Goal: Find specific page/section: Find specific page/section

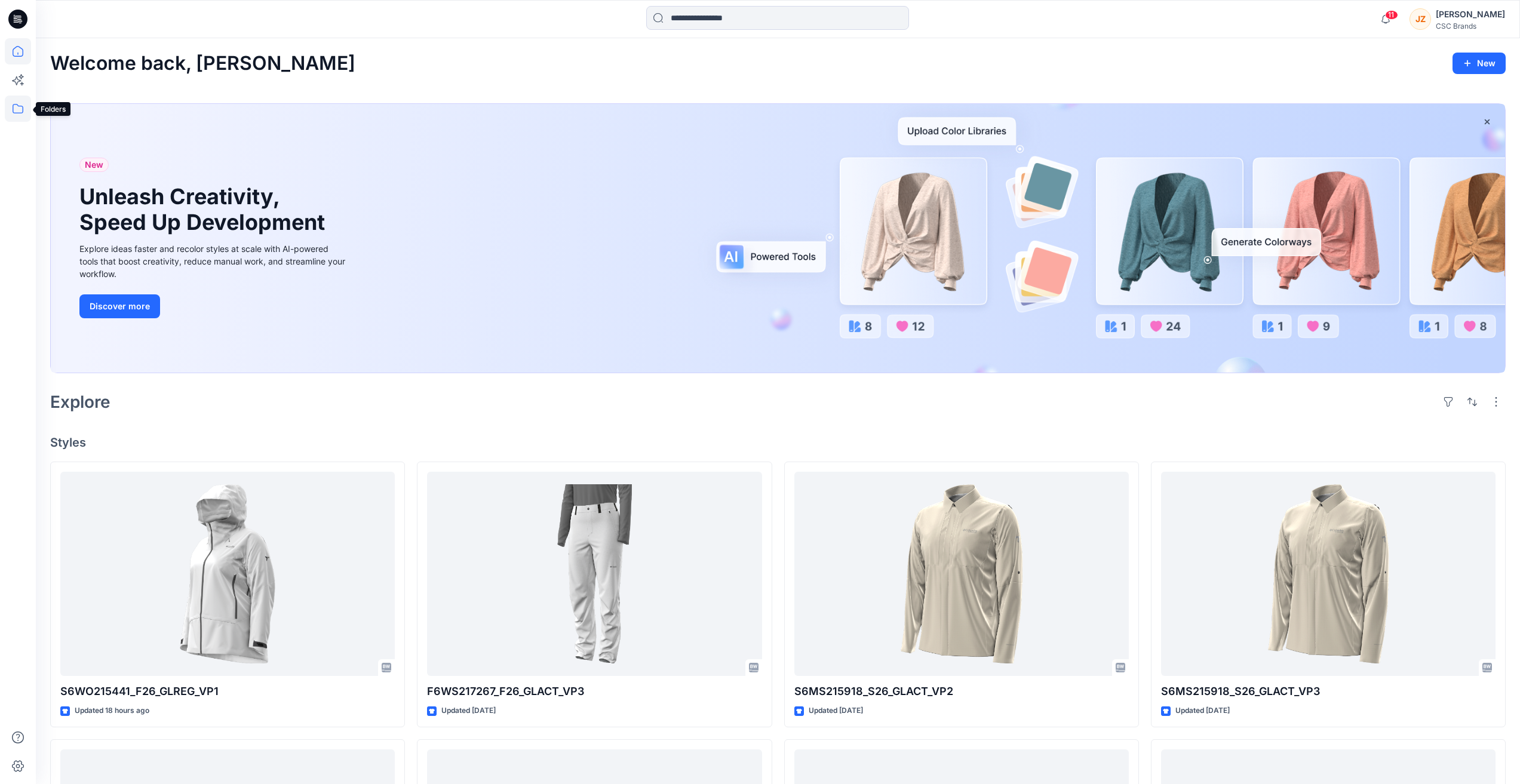
click at [21, 108] on icon at bounding box center [18, 108] width 27 height 27
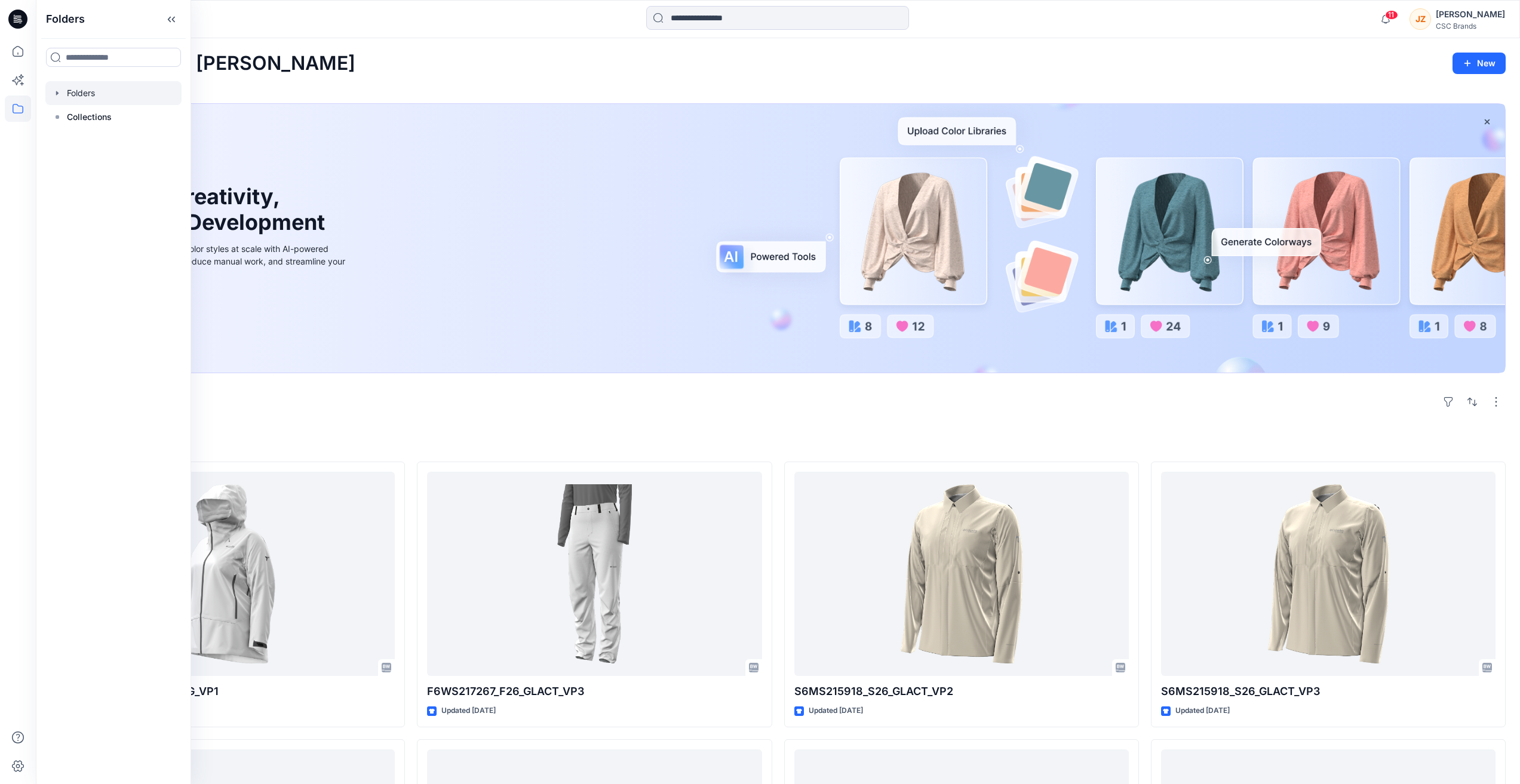
click at [57, 92] on icon "button" at bounding box center [57, 93] width 2 height 4
click at [69, 118] on icon "button" at bounding box center [69, 117] width 2 height 4
click at [102, 144] on p "F26 Development" at bounding box center [126, 141] width 71 height 14
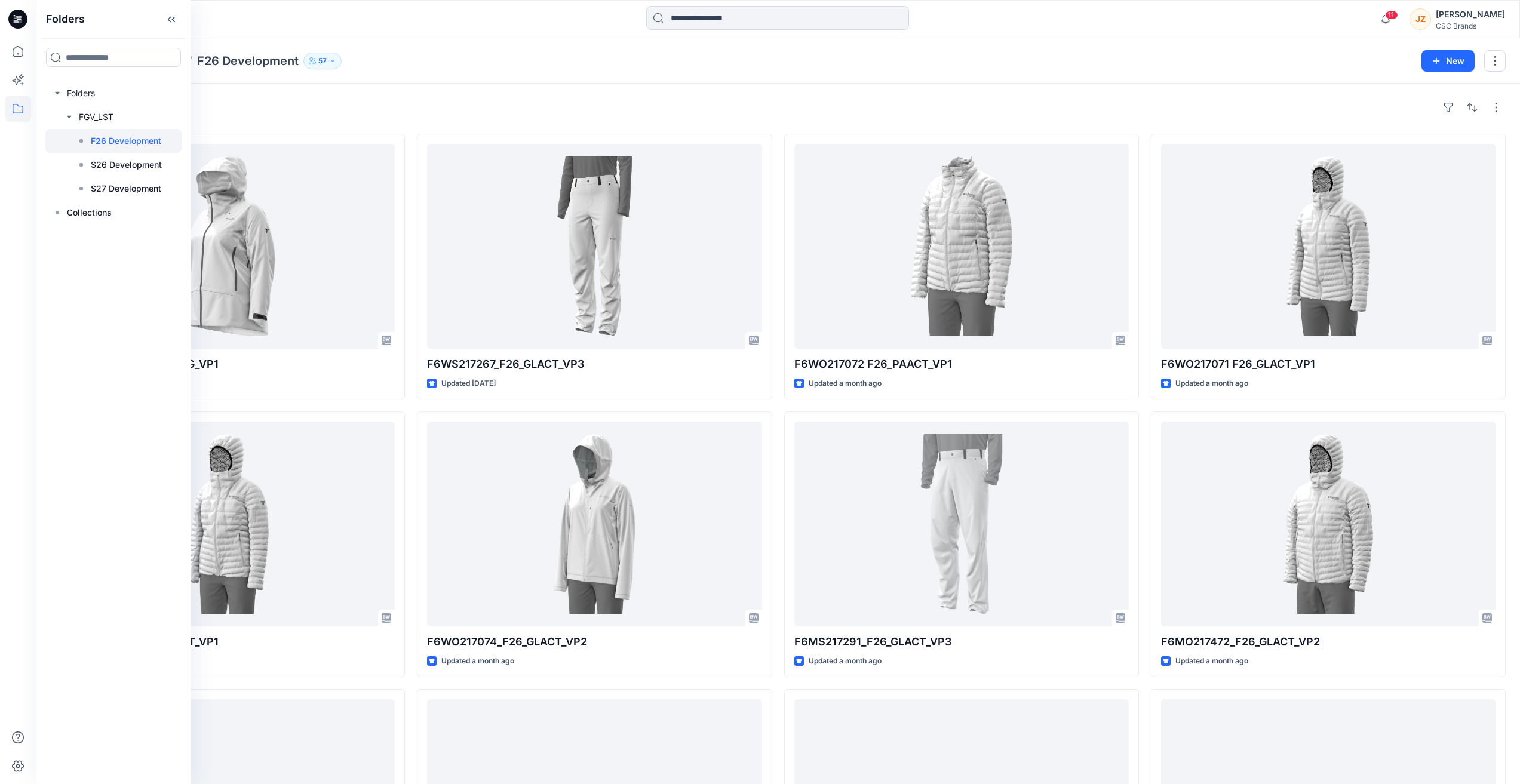
click at [480, 74] on div "Folders FGV_LST F26 Development 57 New" at bounding box center [777, 61] width 1484 height 46
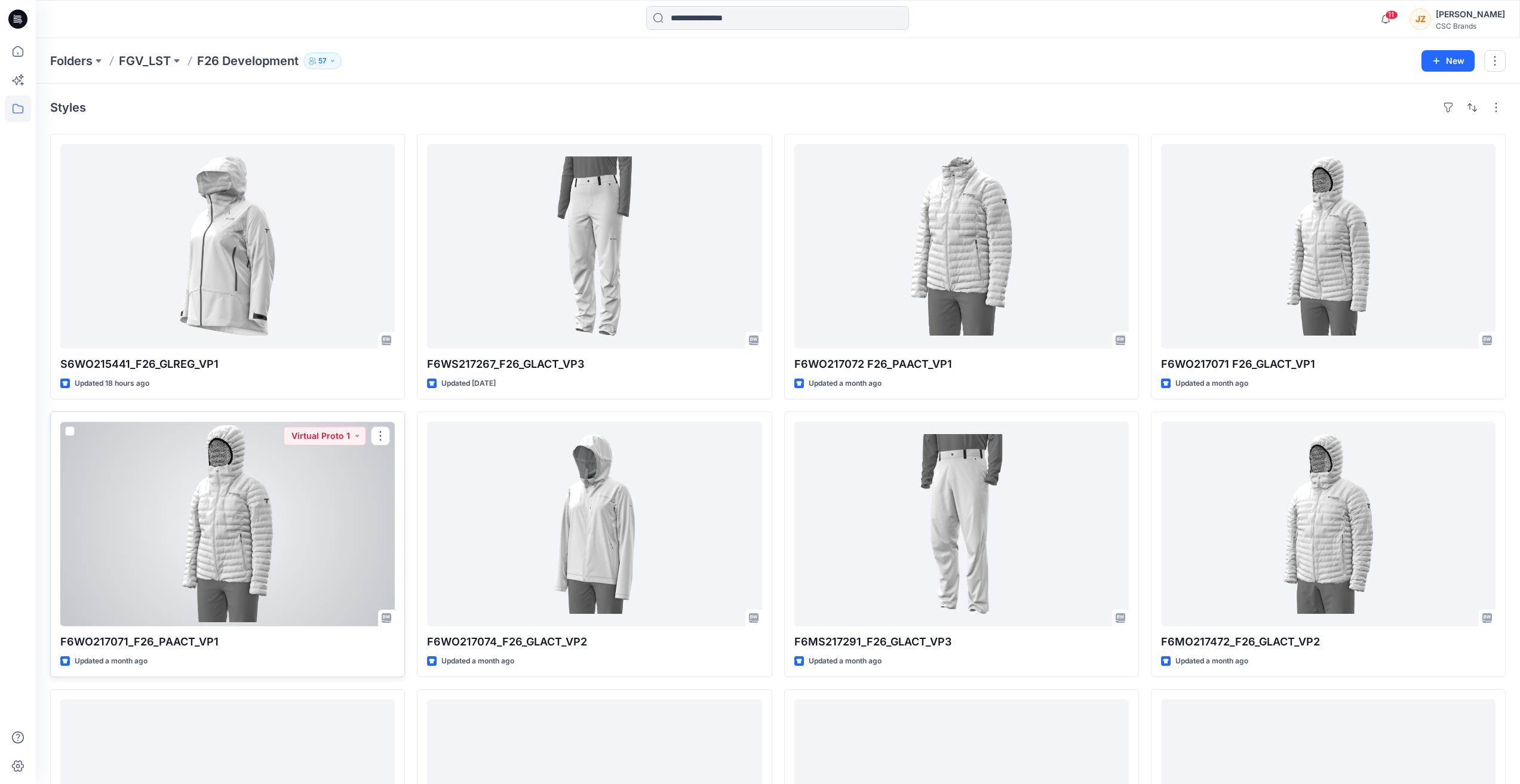
click at [200, 561] on div at bounding box center [228, 524] width 335 height 205
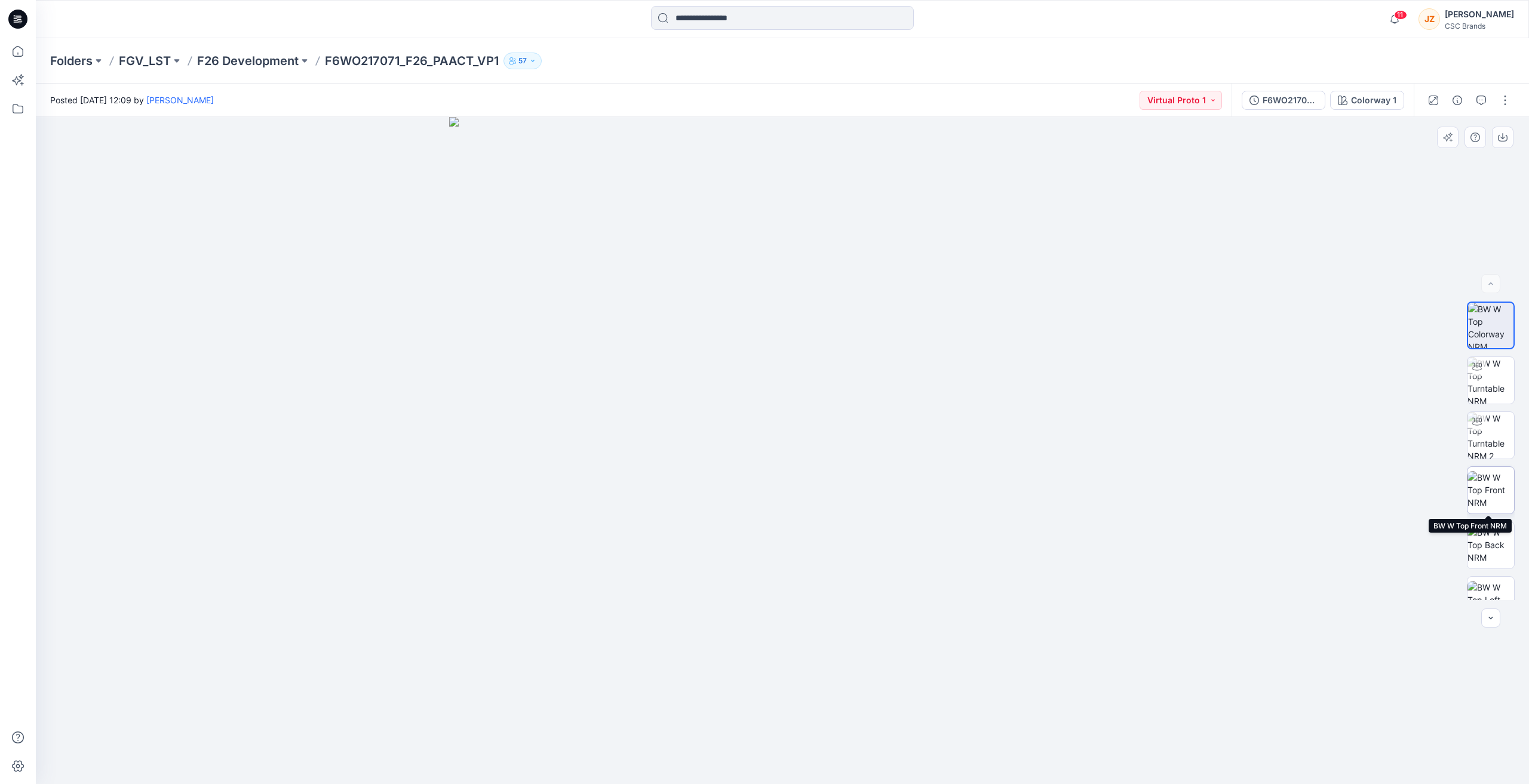
click at [1492, 493] on img at bounding box center [1491, 490] width 47 height 38
drag, startPoint x: 1044, startPoint y: 453, endPoint x: 1030, endPoint y: 357, distance: 97.0
click at [1030, 357] on img at bounding box center [782, 396] width 777 height 776
click at [547, 225] on img at bounding box center [782, 396] width 777 height 776
click at [1033, 267] on img at bounding box center [782, 414] width 741 height 741
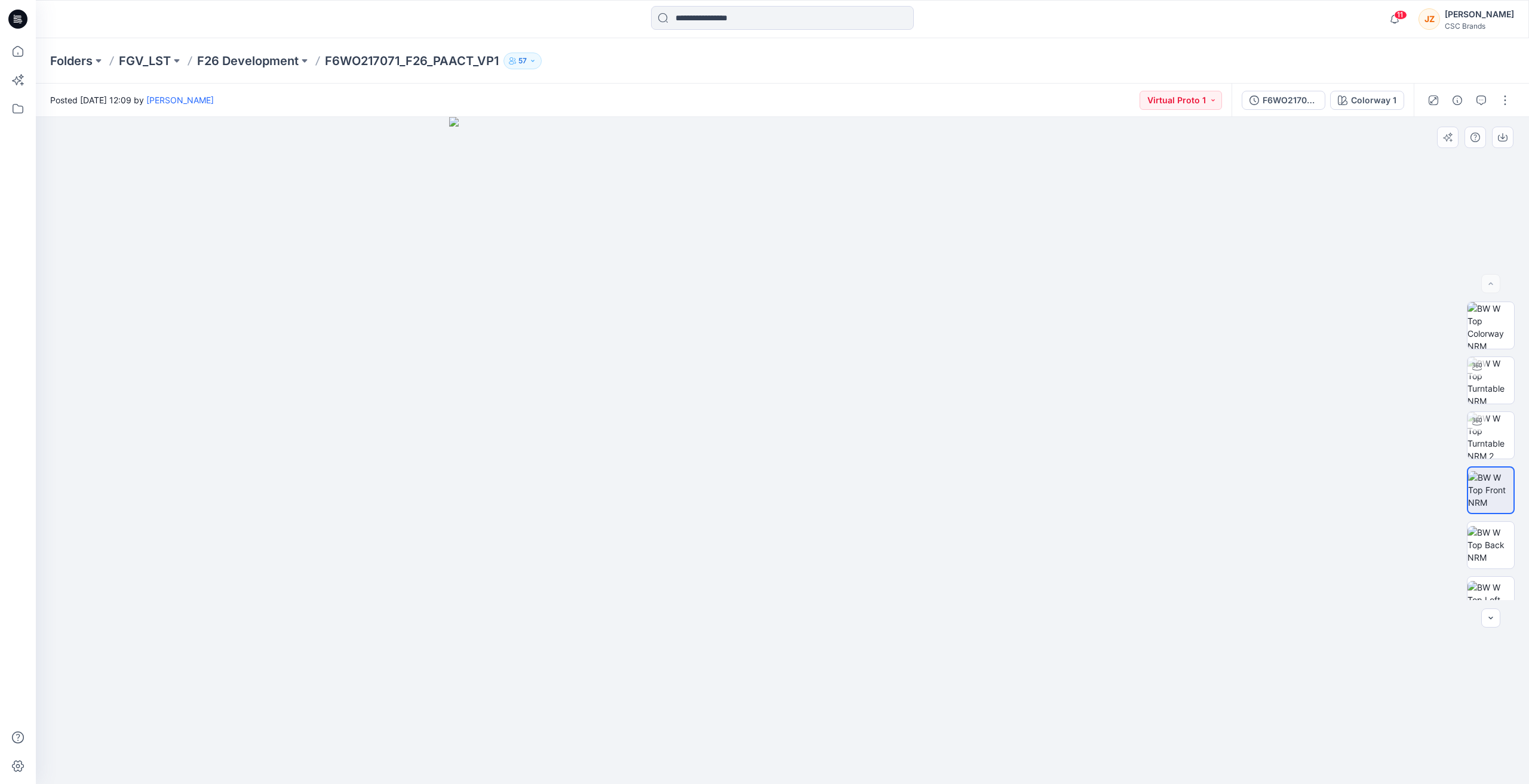
drag, startPoint x: 884, startPoint y: 496, endPoint x: 793, endPoint y: 312, distance: 205.3
click at [793, 314] on img at bounding box center [782, 450] width 667 height 667
drag, startPoint x: 818, startPoint y: 529, endPoint x: 822, endPoint y: 244, distance: 285.0
click at [822, 244] on img at bounding box center [782, 401] width 766 height 765
drag, startPoint x: 811, startPoint y: 470, endPoint x: 807, endPoint y: 395, distance: 75.1
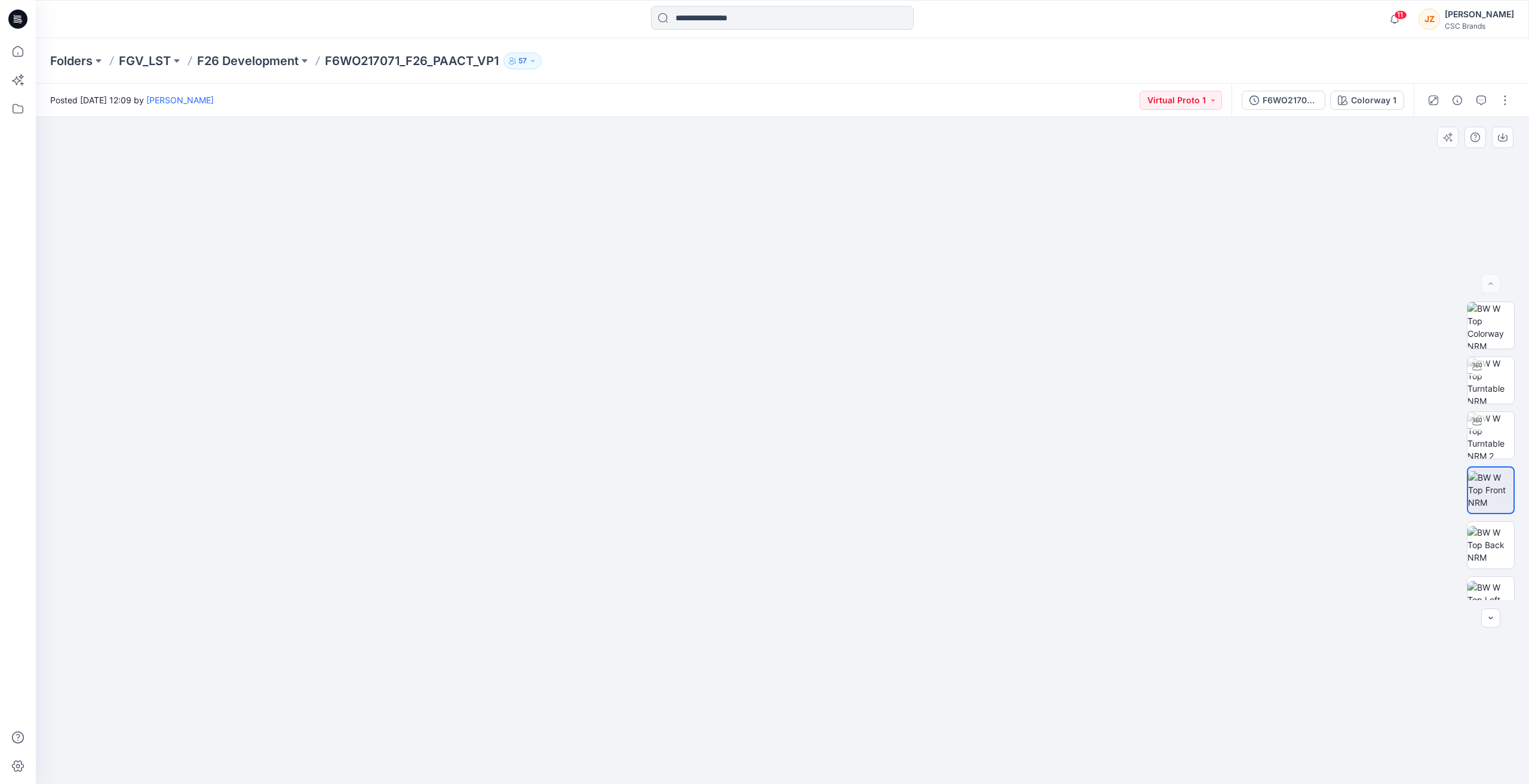
click at [807, 395] on img at bounding box center [782, 401] width 766 height 765
